Goal: Transaction & Acquisition: Book appointment/travel/reservation

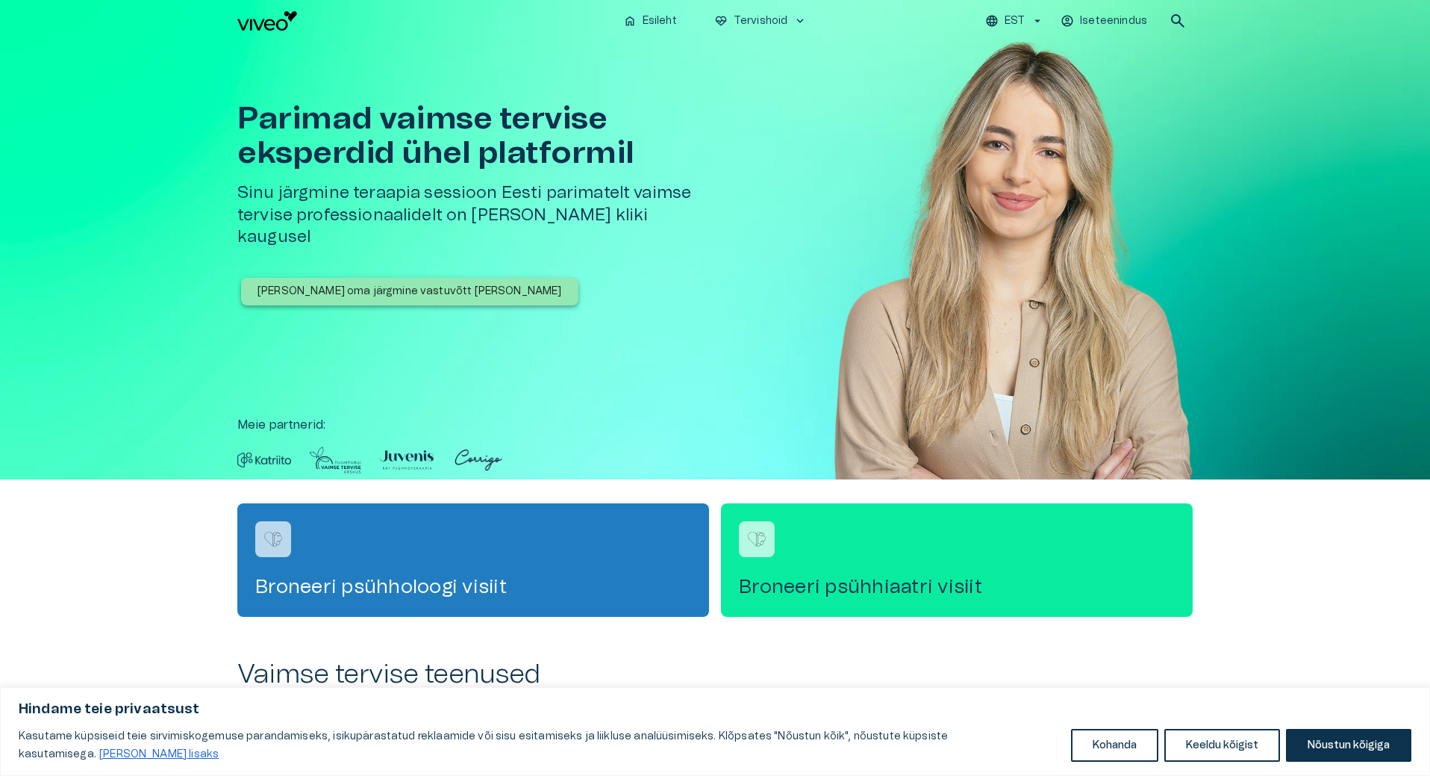
click at [360, 284] on p "[PERSON_NAME] oma järgmine vastuvõtt [PERSON_NAME]" at bounding box center [410, 292] width 305 height 16
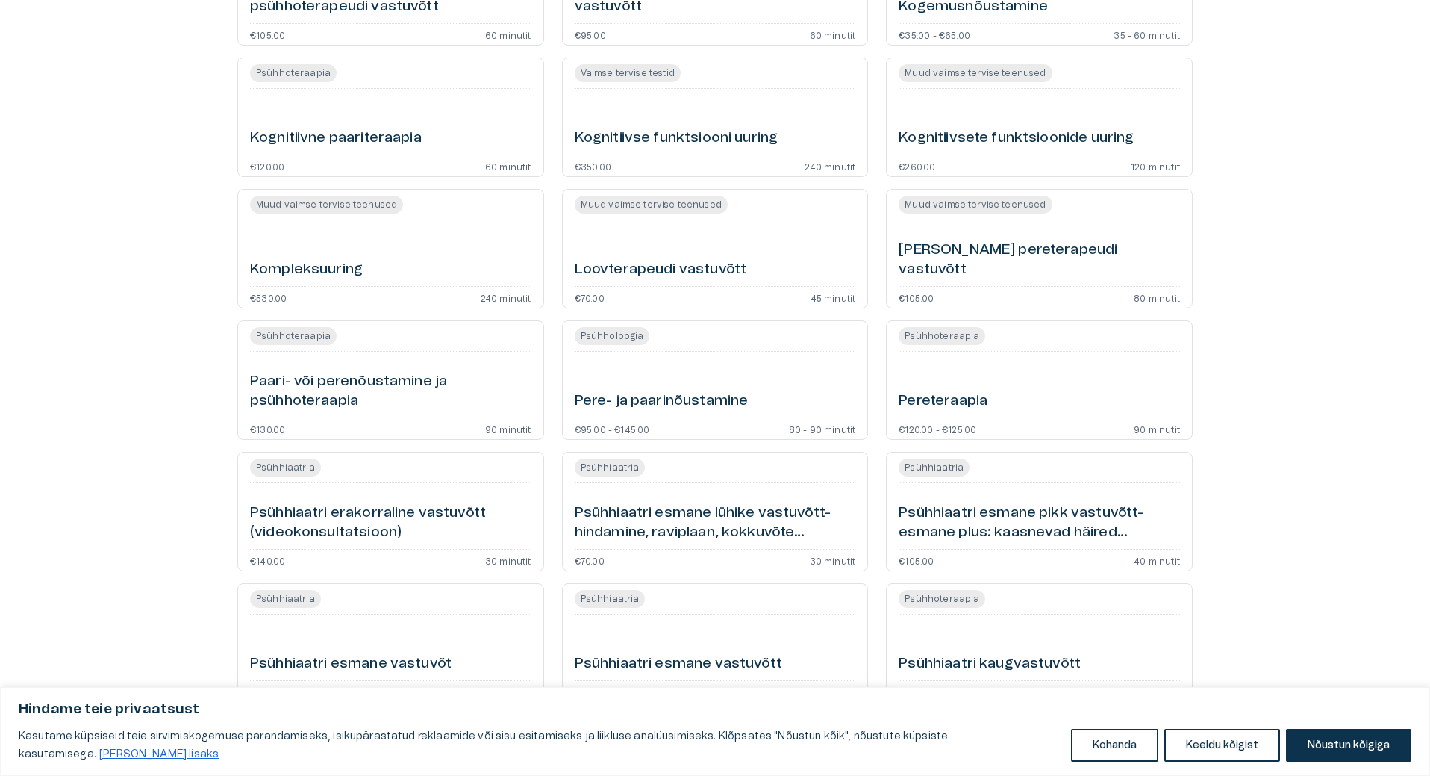
scroll to position [746, 0]
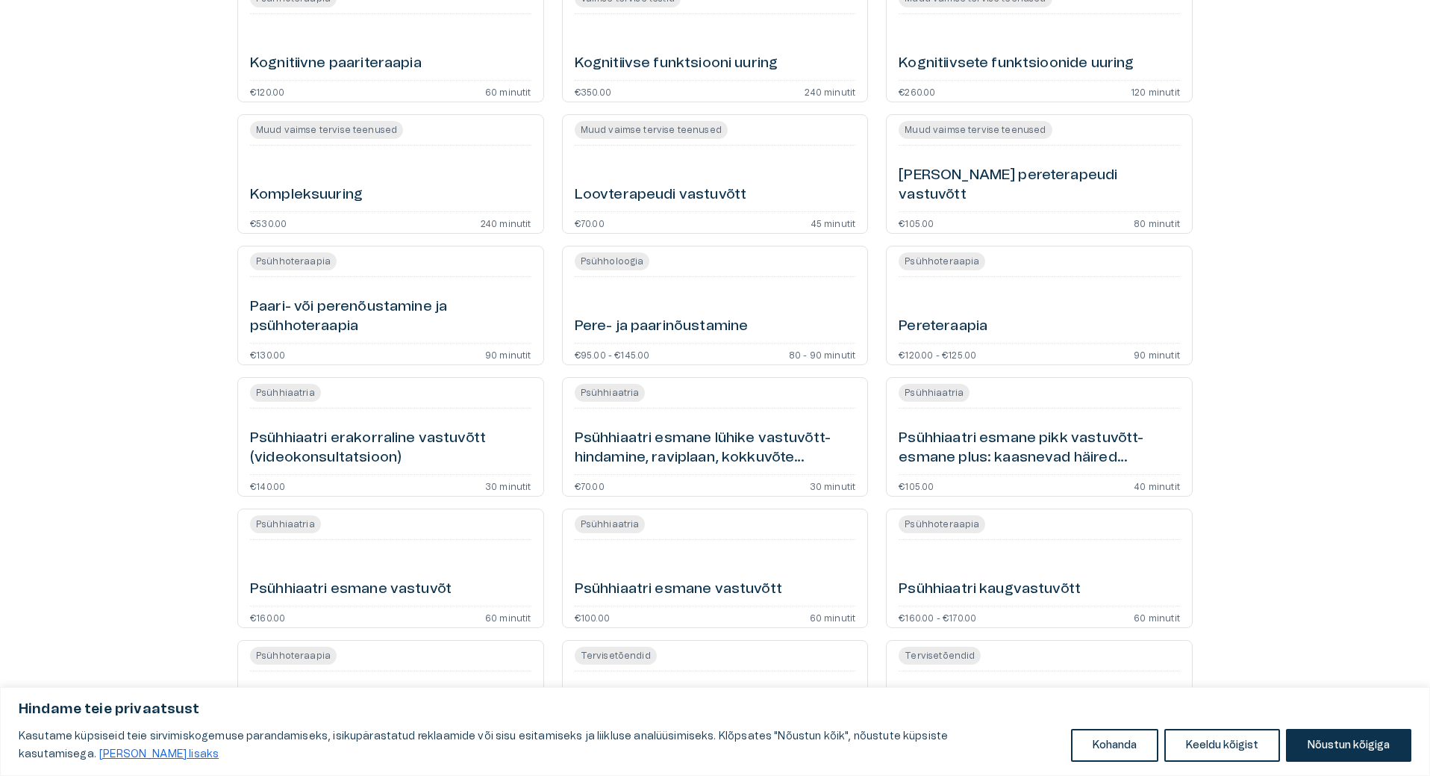
click at [954, 437] on h6 "Psühhiaatri esmane pikk vastuvõtt- esmane plus: kaasnevad häired (videokonsulta…" at bounding box center [1039, 448] width 281 height 40
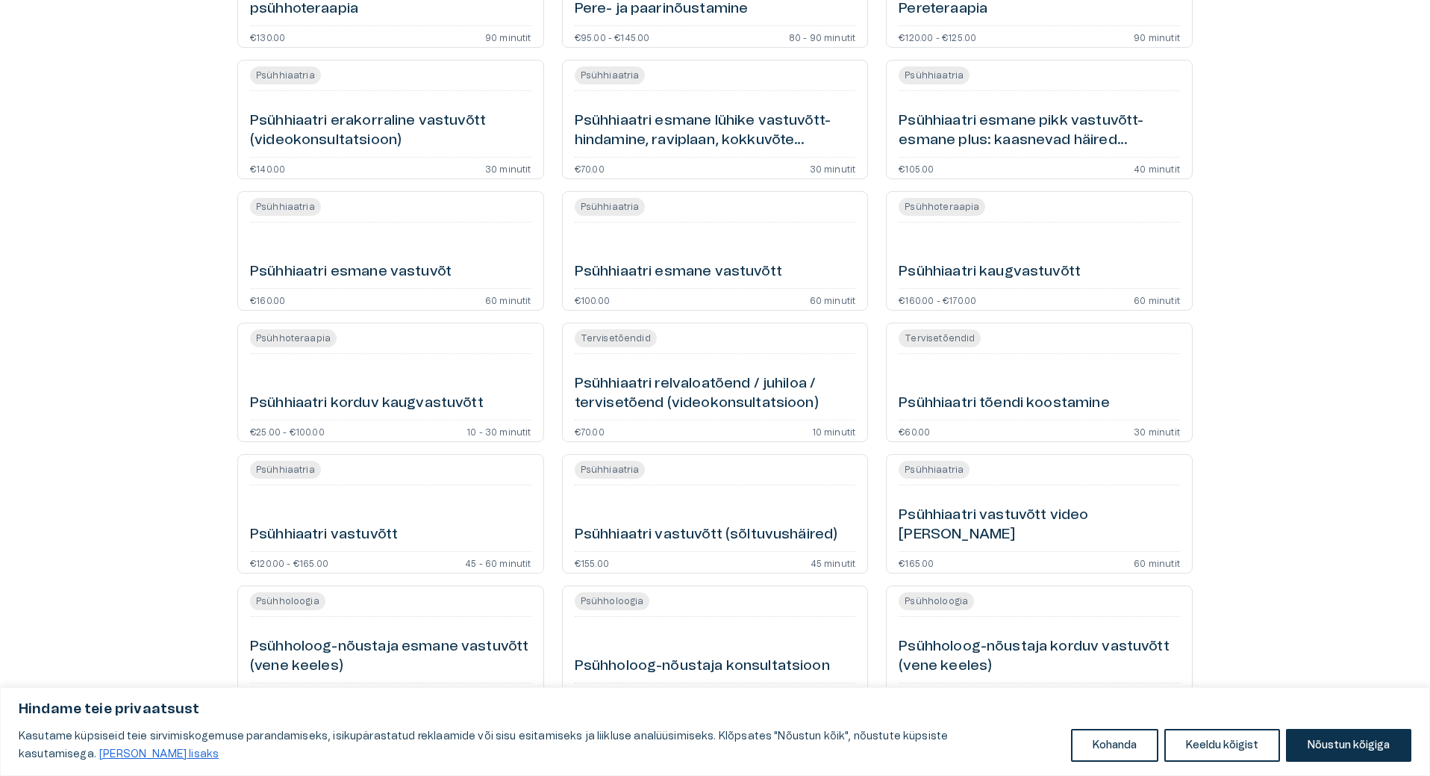
scroll to position [1073, 0]
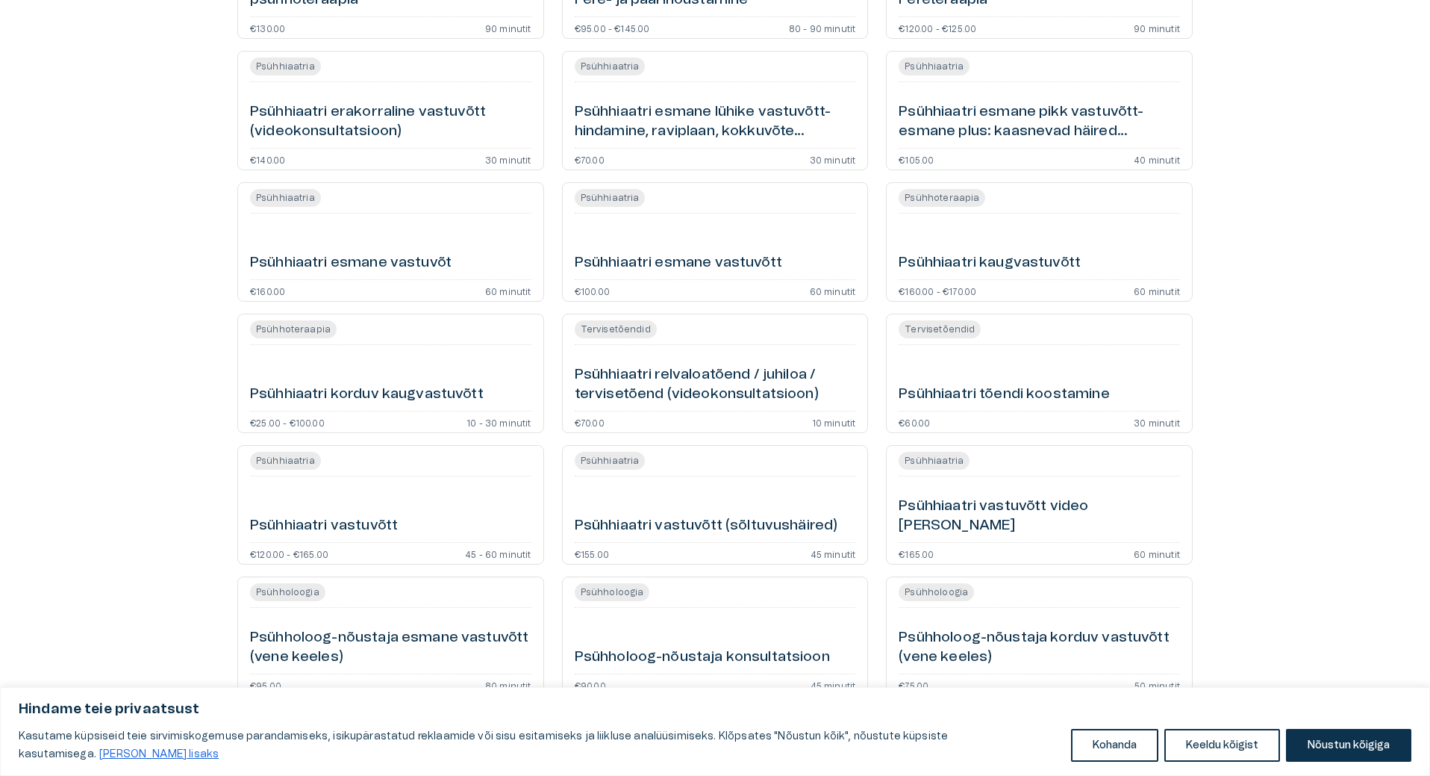
click at [296, 195] on span "Psühhiaatria" at bounding box center [285, 198] width 71 height 18
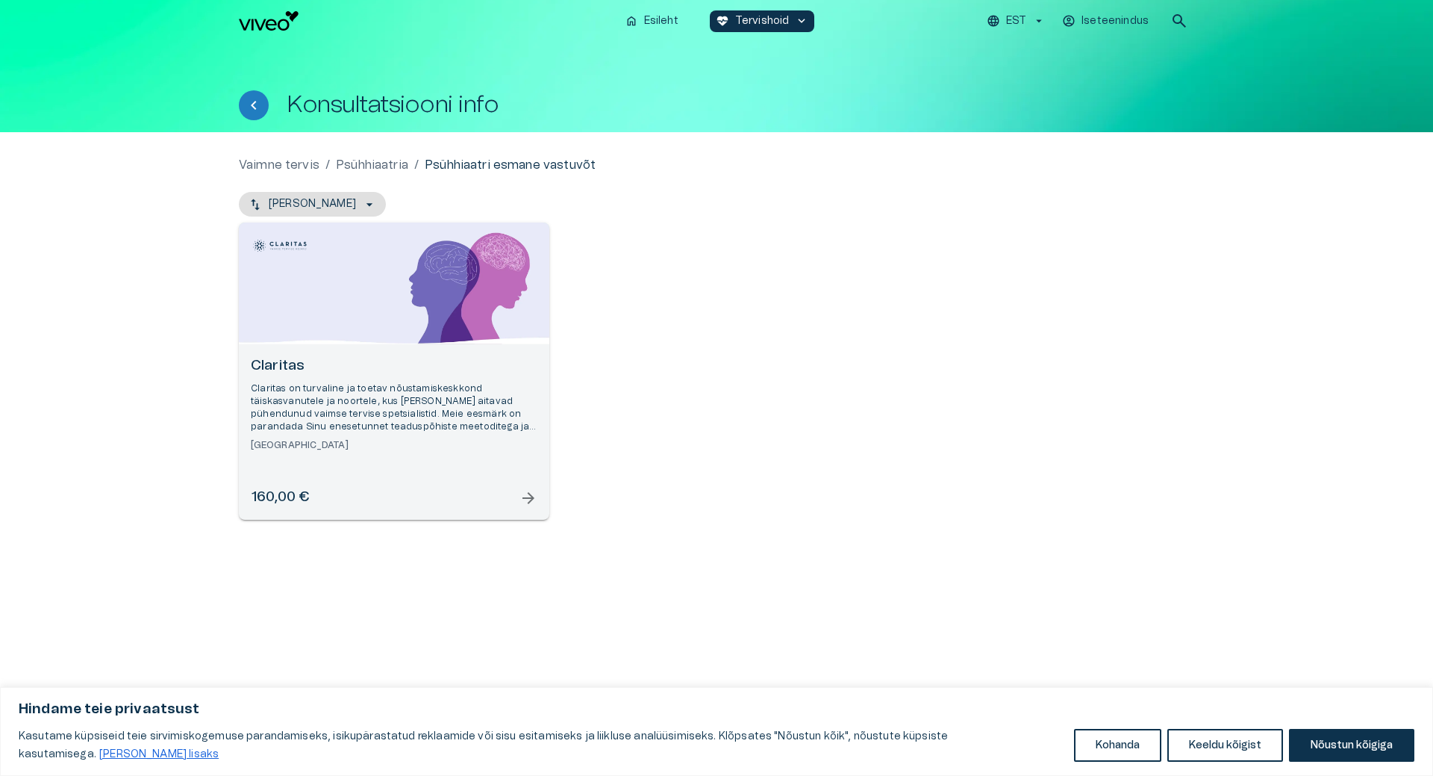
click at [522, 498] on span "arrow_forward" at bounding box center [529, 498] width 18 height 18
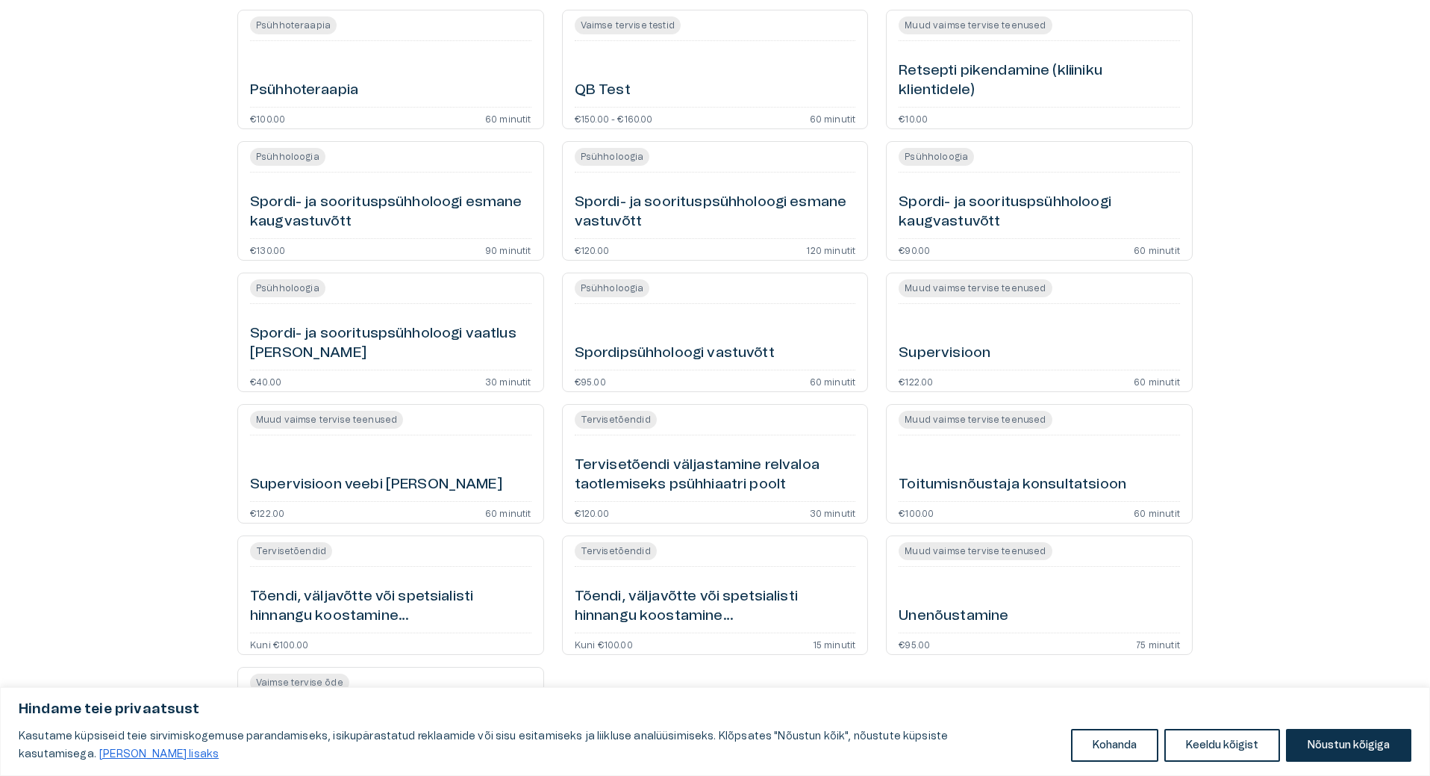
scroll to position [2220, 0]
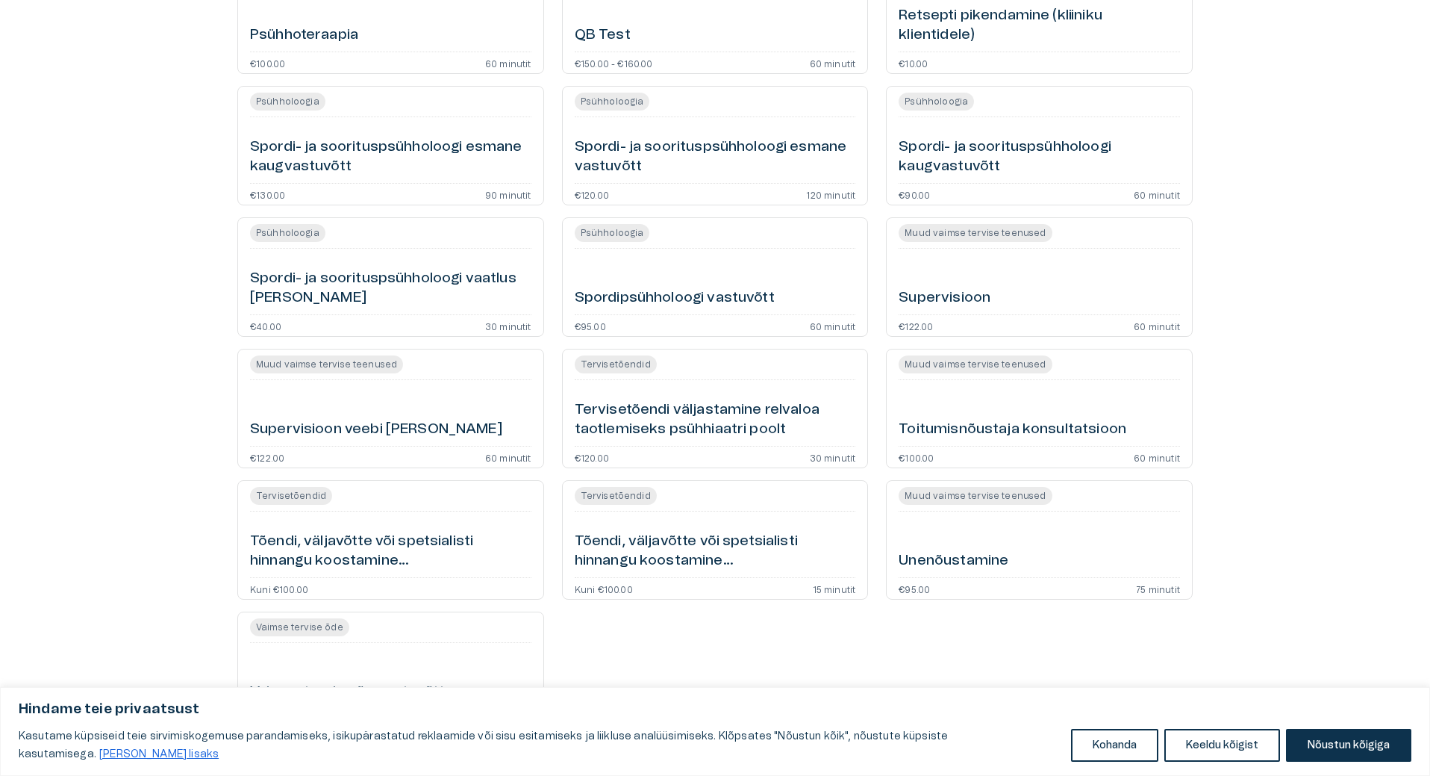
click at [984, 558] on h6 "Unenõustamine" at bounding box center [954, 561] width 110 height 20
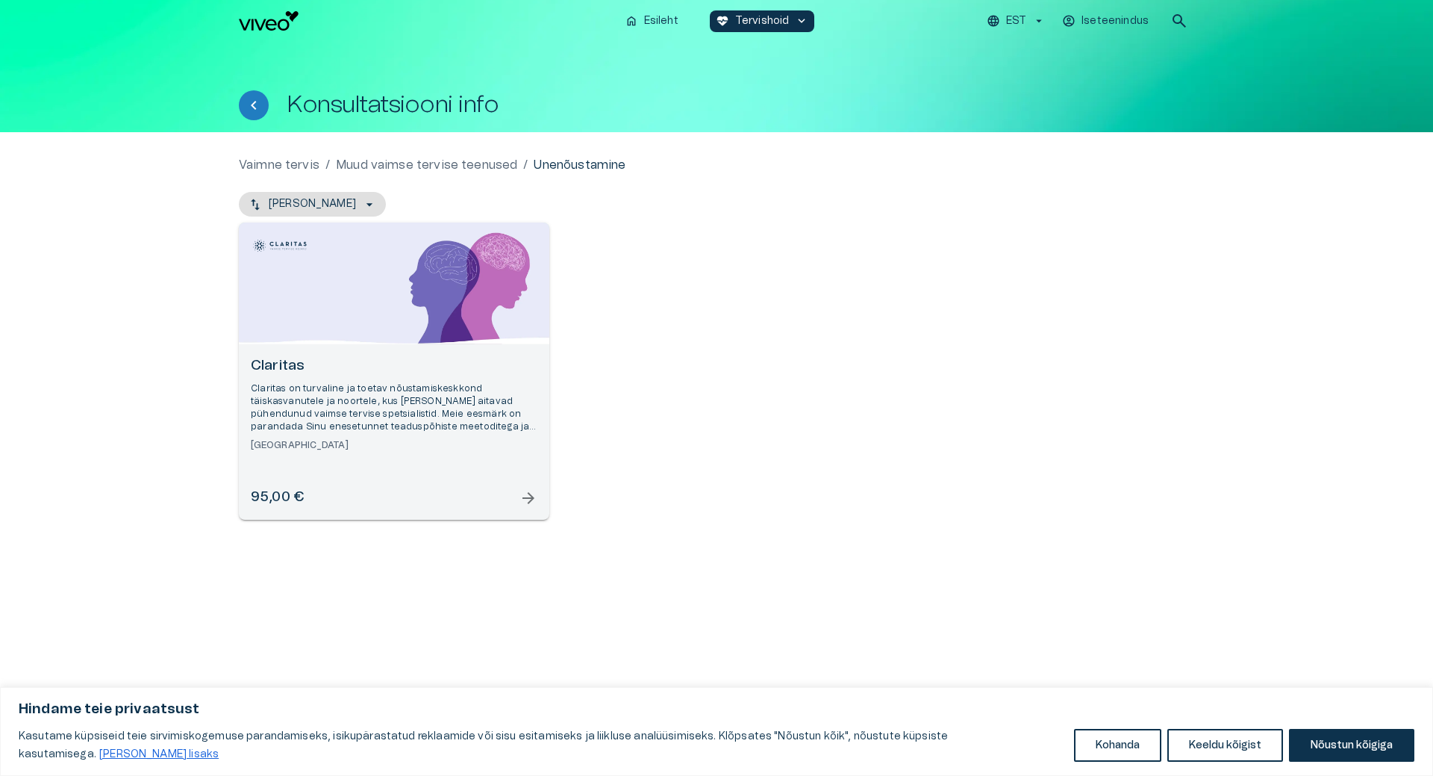
click at [291, 496] on h6 "95,00 €" at bounding box center [277, 497] width 53 height 20
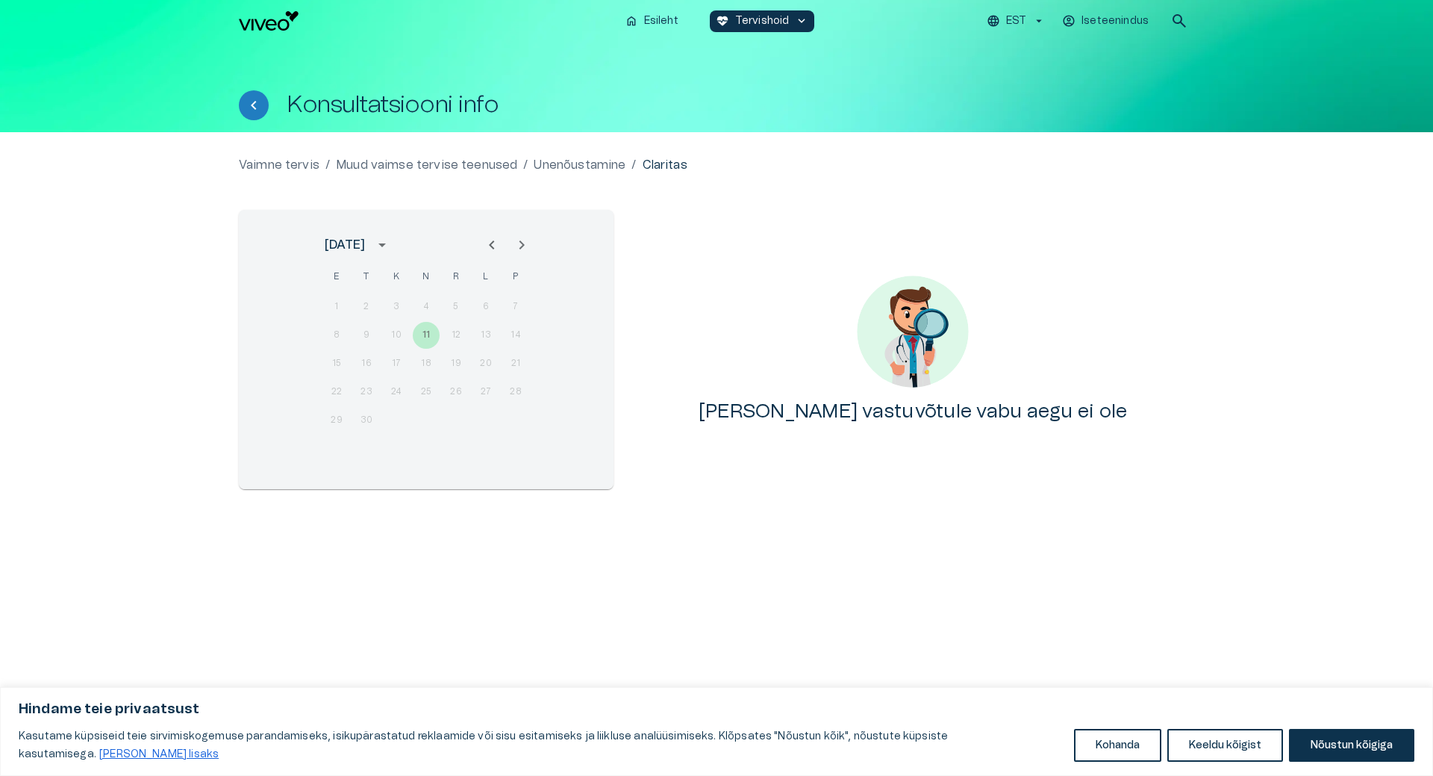
click at [518, 249] on icon "Next month" at bounding box center [522, 245] width 18 height 18
click at [400, 307] on div "1 2 3 4 5" at bounding box center [426, 306] width 239 height 27
